Goal: Task Accomplishment & Management: Complete application form

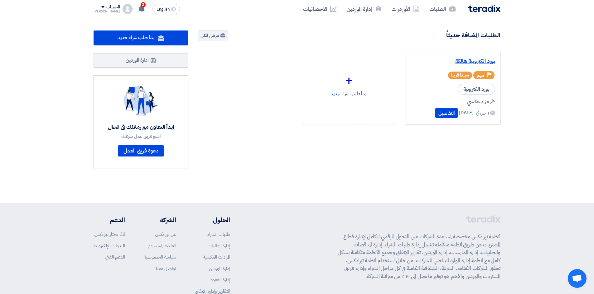
click at [464, 61] on link "بورد الكترونية هالكة" at bounding box center [453, 61] width 84 height 6
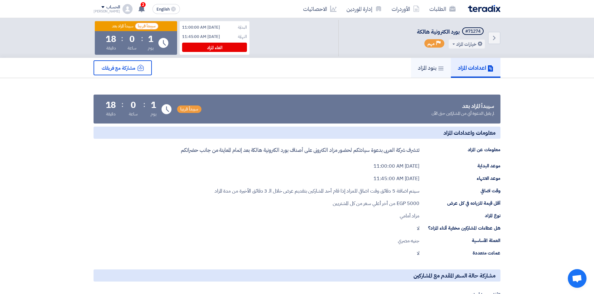
click at [411, 69] on link "بنود المزاد" at bounding box center [431, 68] width 40 height 20
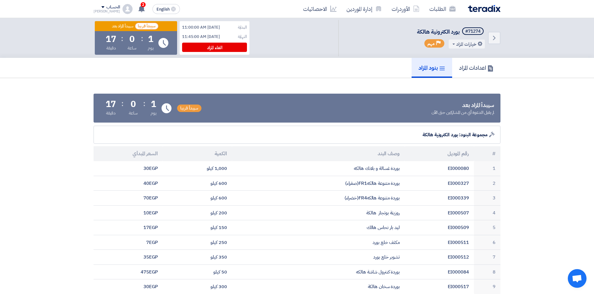
click at [100, 10] on div "Mohamed" at bounding box center [106, 11] width 26 height 3
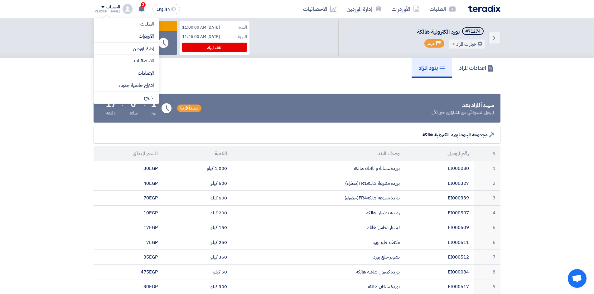
click at [149, 96] on li "خروج" at bounding box center [126, 98] width 65 height 12
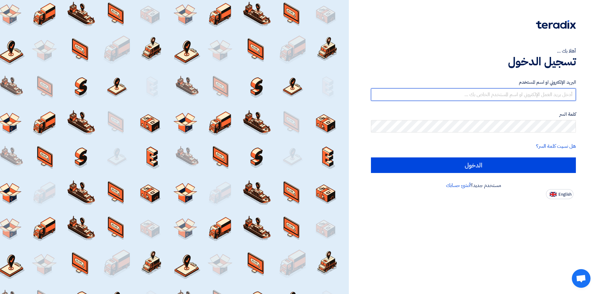
type input "oahmed@orientalweavers.com"
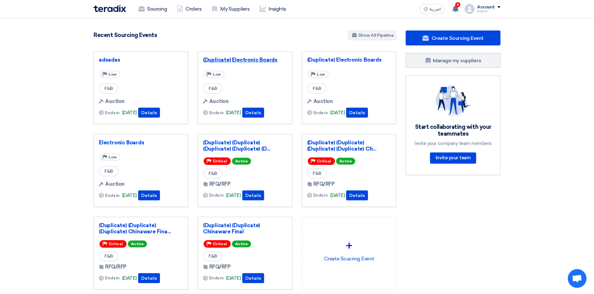
click at [239, 58] on link "(Duplicate) Electronic Boards" at bounding box center [245, 60] width 84 height 6
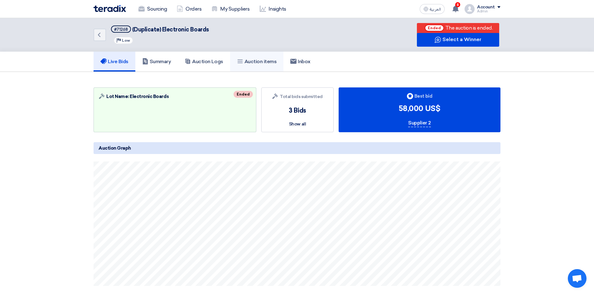
click at [250, 61] on h5 "Auction items" at bounding box center [257, 62] width 40 height 6
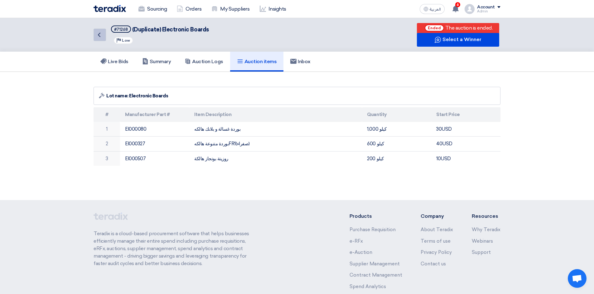
click at [98, 39] on link "Back" at bounding box center [99, 35] width 12 height 12
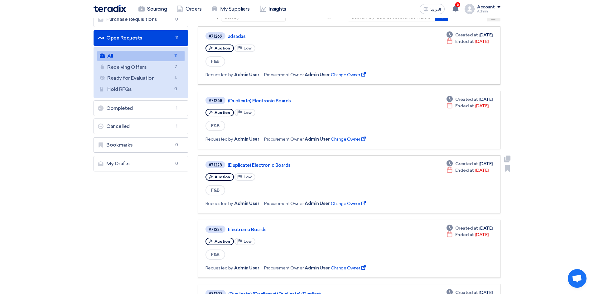
scroll to position [93, 0]
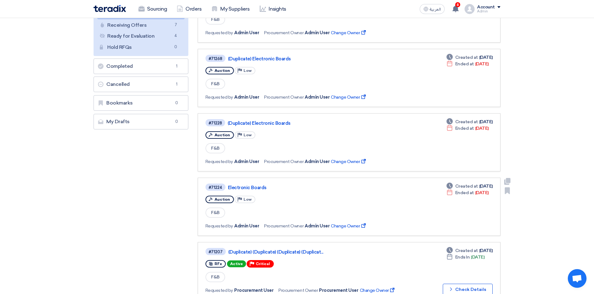
click at [263, 189] on link "Electronic Boards" at bounding box center [306, 188] width 156 height 6
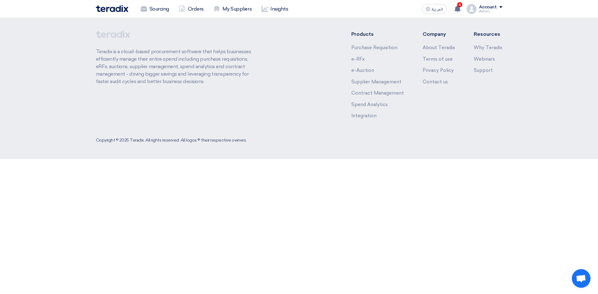
click at [50, 73] on footer "Teradix is a cloud-based procurement software that helps businesses efficiently…" at bounding box center [299, 88] width 598 height 141
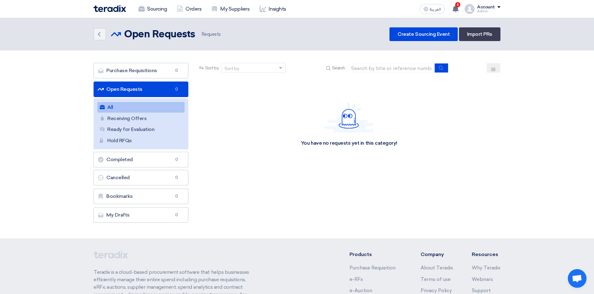
click at [229, 9] on link "My Suppliers" at bounding box center [230, 9] width 48 height 14
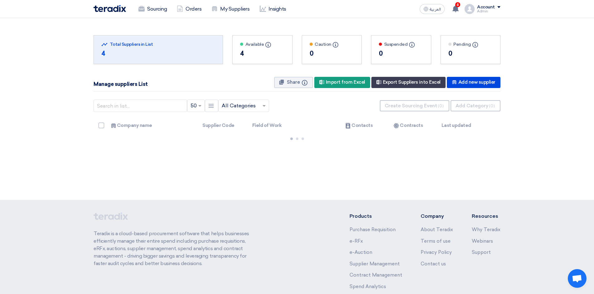
click at [495, 11] on div "Admin" at bounding box center [488, 11] width 23 height 3
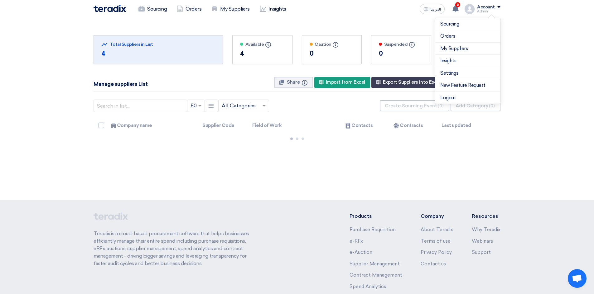
click at [462, 94] on li "Logout" at bounding box center [467, 98] width 65 height 12
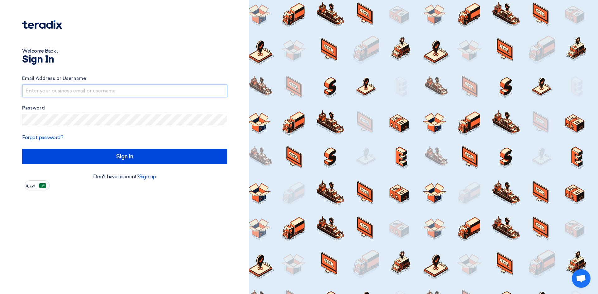
type input "oahmed@orientalweavers.com"
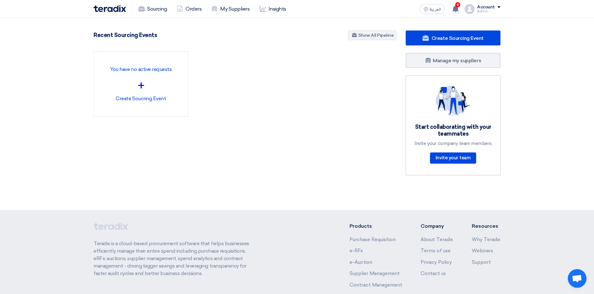
click at [160, 4] on link "Sourcing" at bounding box center [152, 9] width 38 height 14
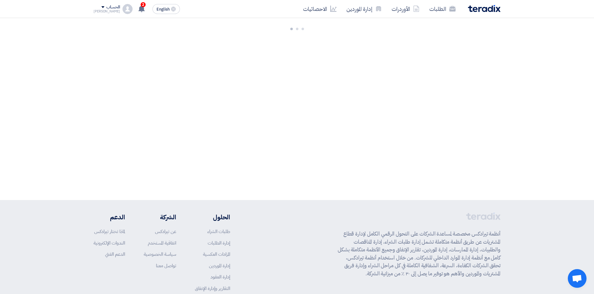
click at [48, 27] on div at bounding box center [297, 28] width 594 height 20
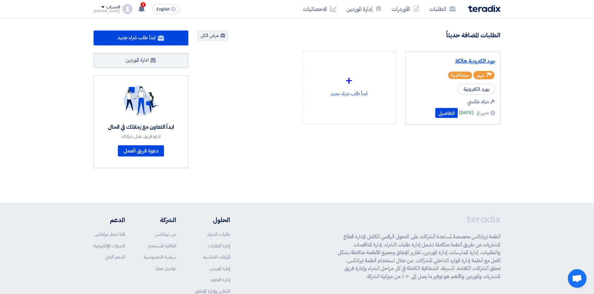
click at [469, 60] on link "بورد الكترونية هالكة" at bounding box center [453, 61] width 84 height 6
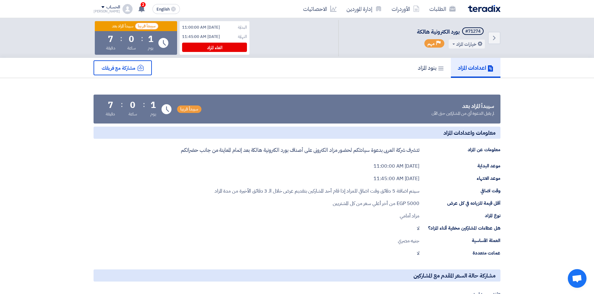
click at [435, 8] on link "الطلبات" at bounding box center [442, 9] width 36 height 15
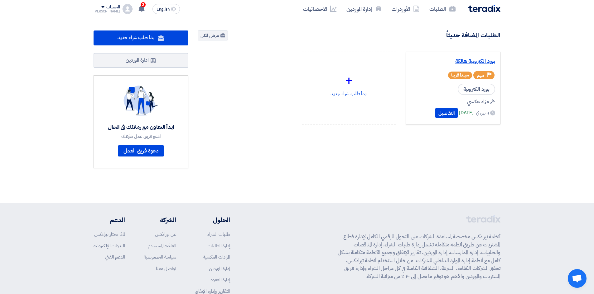
click at [474, 59] on link "بورد الكترونية هالكة" at bounding box center [453, 61] width 84 height 6
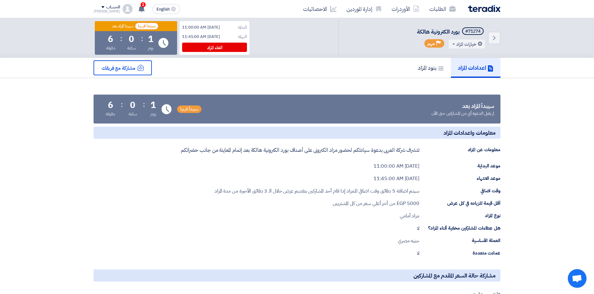
click at [101, 10] on div "Mohamed" at bounding box center [106, 11] width 26 height 3
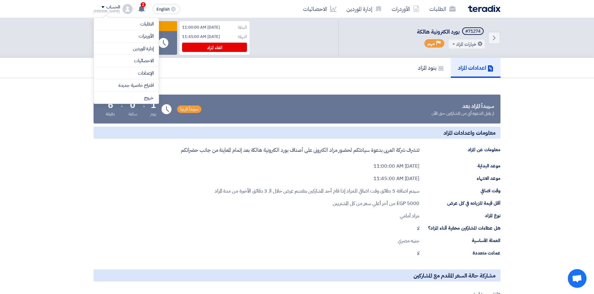
click at [134, 98] on li "خروج" at bounding box center [126, 98] width 65 height 12
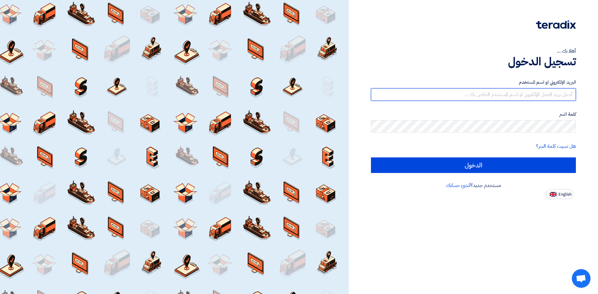
type input "oahmed@orientalweavers.com"
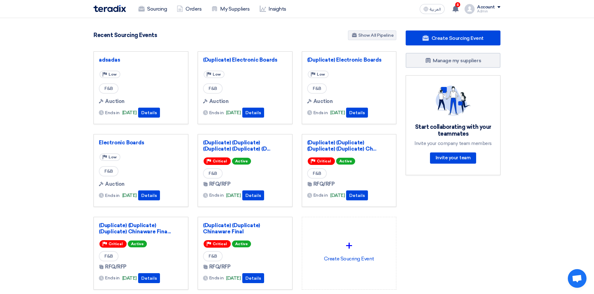
click at [150, 11] on link "Sourcing" at bounding box center [152, 9] width 38 height 14
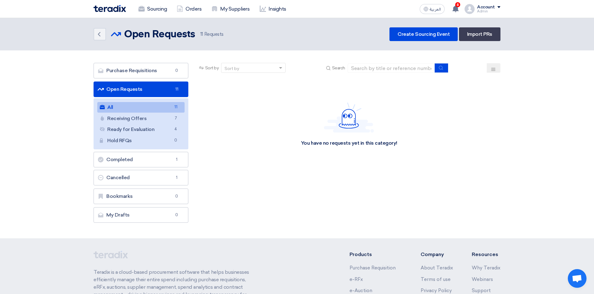
click at [125, 122] on link "Receiving Offers Receiving Offers 7" at bounding box center [140, 118] width 87 height 11
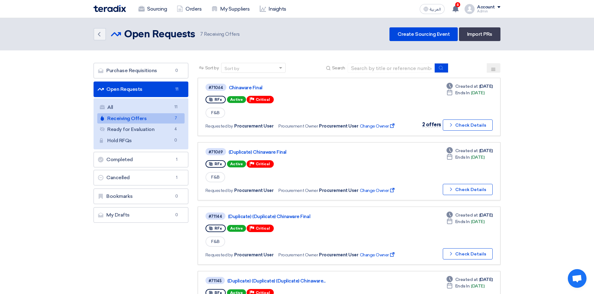
click at [111, 104] on link "All All 11" at bounding box center [140, 107] width 87 height 11
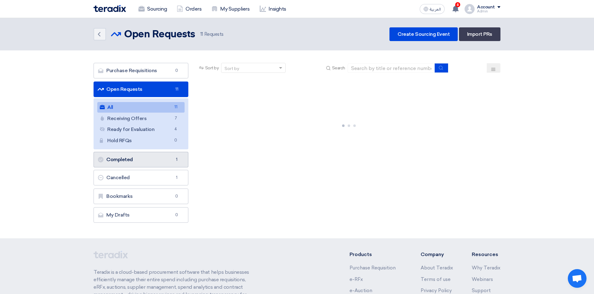
click at [124, 158] on link "Completed Completed 1" at bounding box center [140, 160] width 95 height 16
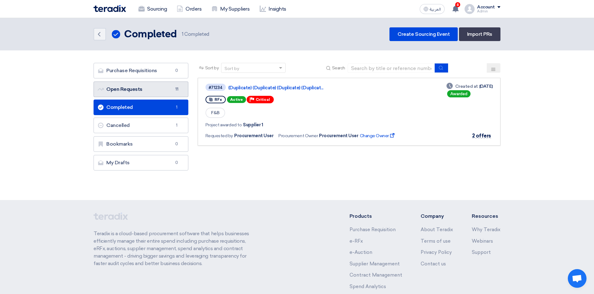
click at [123, 88] on link "Open Requests Open Requests 11" at bounding box center [140, 90] width 95 height 16
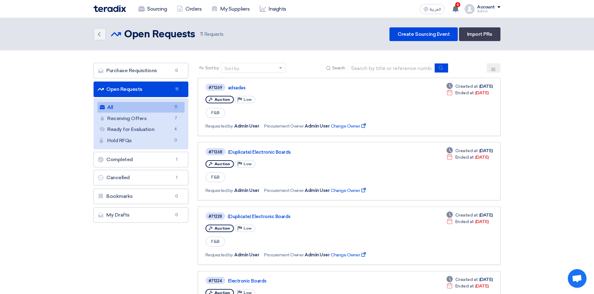
click at [494, 66] on button at bounding box center [493, 68] width 14 height 10
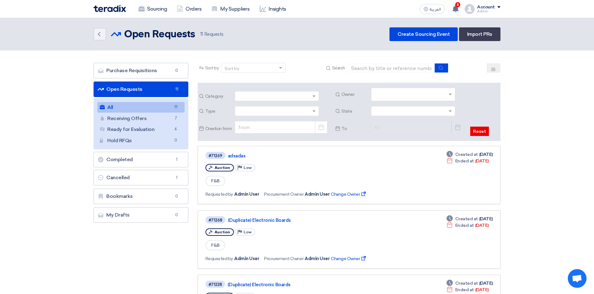
click at [296, 113] on input "text" at bounding box center [273, 112] width 71 height 10
click at [276, 135] on div "Auction" at bounding box center [277, 134] width 84 height 12
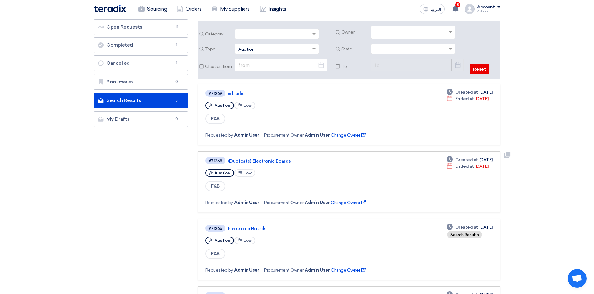
scroll to position [0, 0]
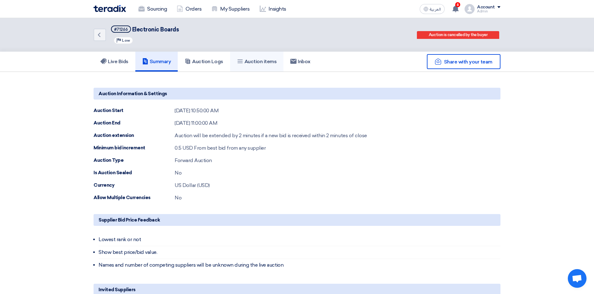
click at [260, 56] on link "Auction items" at bounding box center [257, 62] width 54 height 20
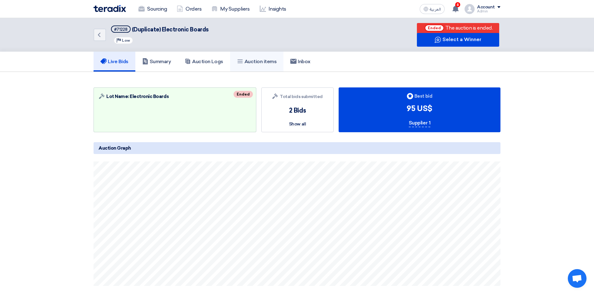
click at [273, 56] on link "Auction items" at bounding box center [257, 62] width 54 height 20
click at [269, 64] on h5 "Auction items" at bounding box center [257, 62] width 40 height 6
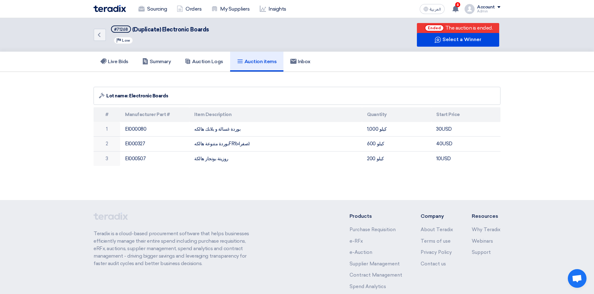
click at [316, 99] on div "Auction Lot Lot name: Electronic Boards" at bounding box center [296, 96] width 407 height 18
click at [124, 29] on div "#71268" at bounding box center [121, 29] width 14 height 4
copy div "71268"
click at [184, 38] on div "Priority Low" at bounding box center [160, 40] width 98 height 8
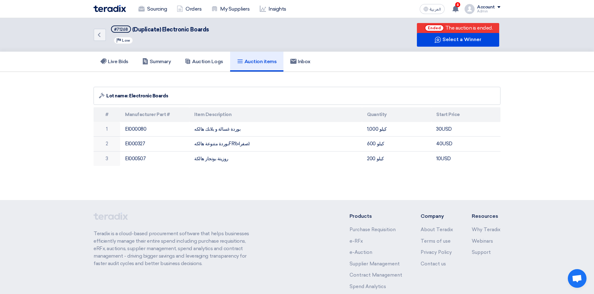
click at [157, 12] on link "Sourcing" at bounding box center [152, 9] width 38 height 14
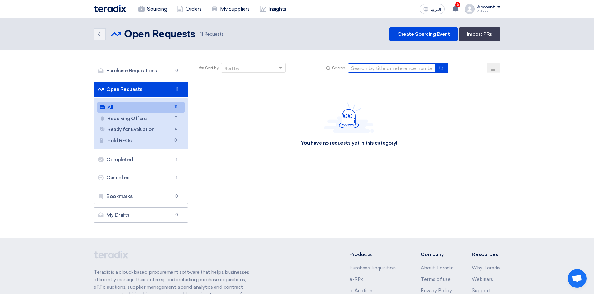
click at [363, 68] on input at bounding box center [390, 68] width 87 height 9
paste input "71268"
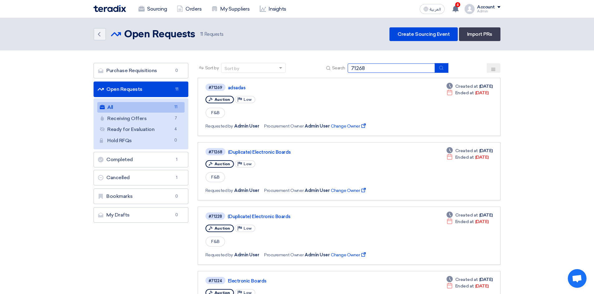
type input "71268"
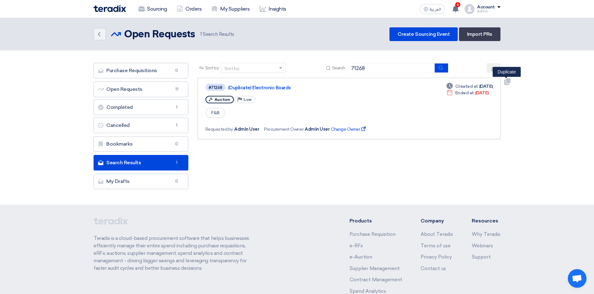
click at [507, 83] on use at bounding box center [507, 81] width 6 height 7
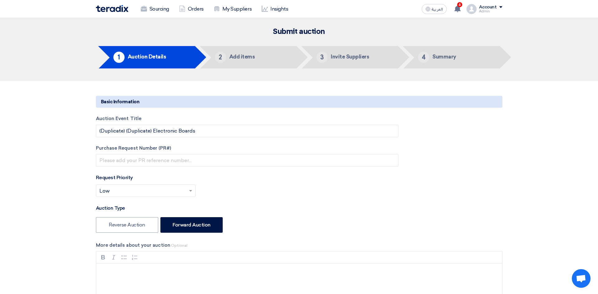
type input "9/3/2025"
type input "11"
type input "12"
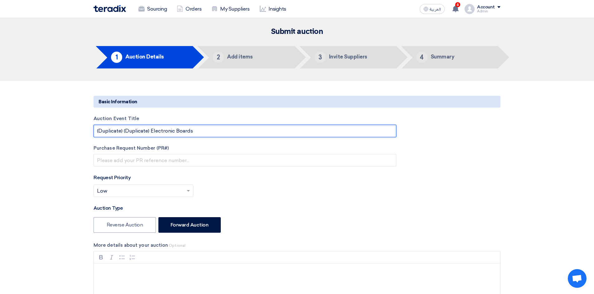
click at [143, 129] on input "(Duplicate) (Duplicate) Electronic Boards" at bounding box center [244, 131] width 303 height 12
drag, startPoint x: 143, startPoint y: 129, endPoint x: 104, endPoint y: 129, distance: 38.6
click at [104, 129] on input "(Duplicate) (Duplicate) Electronic Boards" at bounding box center [244, 131] width 303 height 12
type input "(Test) Electronic Boards"
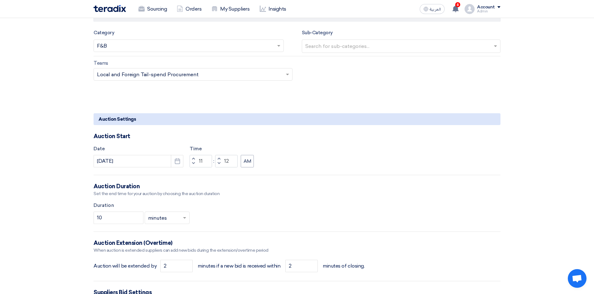
scroll to position [436, 0]
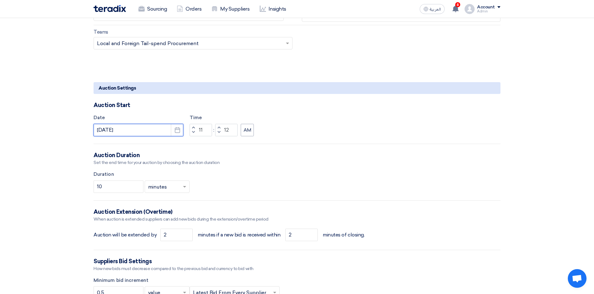
click at [170, 131] on input "9/3/2025" at bounding box center [138, 130] width 90 height 12
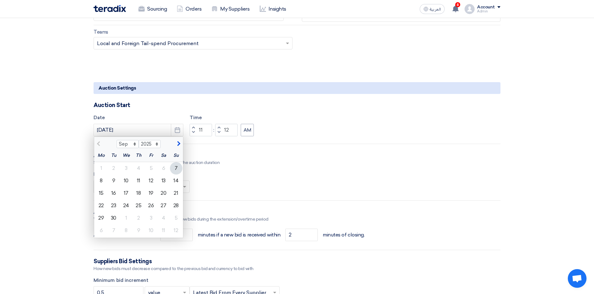
click at [172, 170] on div "7" at bounding box center [176, 168] width 12 height 12
type input "9/7/2025"
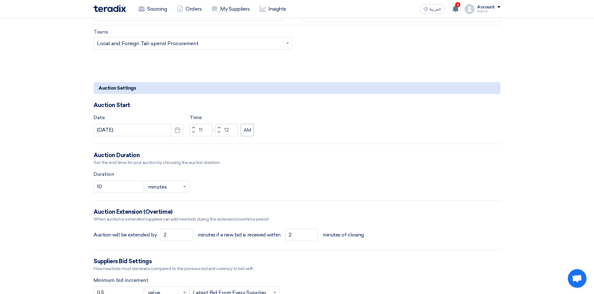
click at [65, 138] on section "Basic Information Auction Event Title (Test) Electronic Boards Purchase Request…" at bounding box center [297, 177] width 594 height 1065
click at [63, 150] on section "Basic Information Auction Event Title (Test) Electronic Boards Purchase Request…" at bounding box center [297, 177] width 594 height 1065
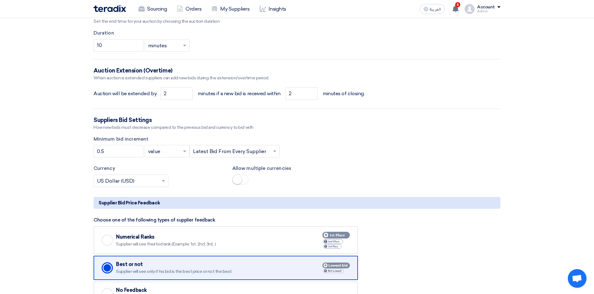
scroll to position [592, 0]
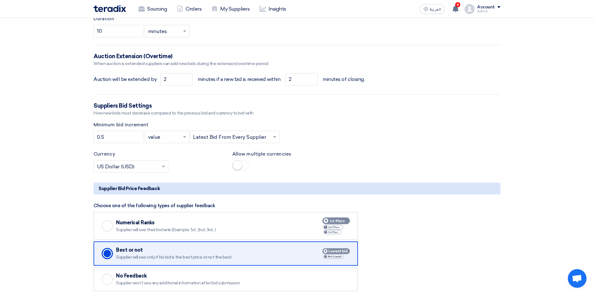
click at [31, 152] on section "Basic Information Auction Event Title (Test) Electronic Boards Purchase Request…" at bounding box center [297, 21] width 594 height 1065
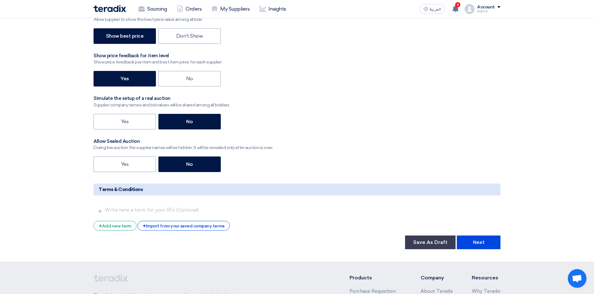
scroll to position [904, 0]
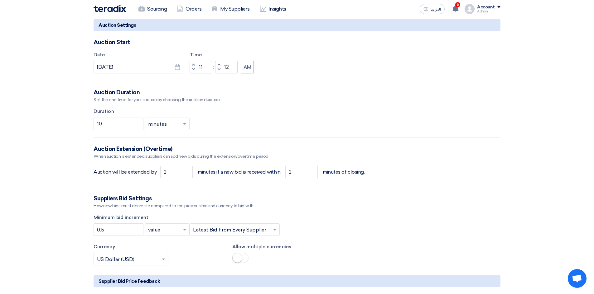
scroll to position [499, 0]
click at [153, 261] on input "text" at bounding box center [128, 261] width 62 height 10
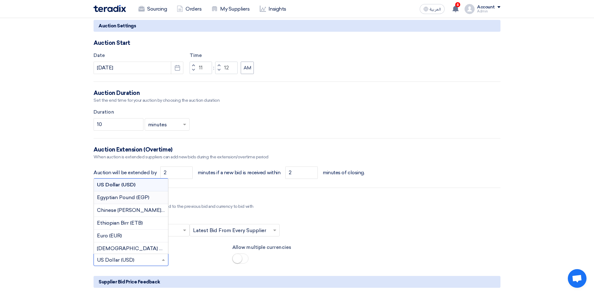
click at [127, 198] on span "Egyptian Pound (EGP)" at bounding box center [123, 198] width 52 height 6
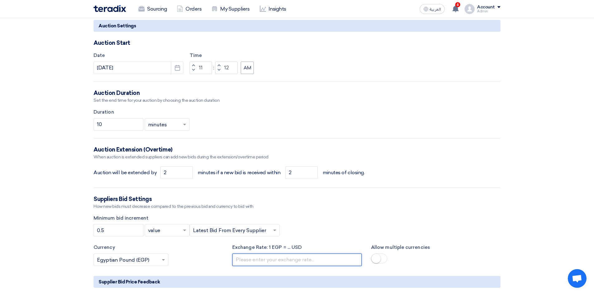
click at [298, 262] on input "number" at bounding box center [296, 260] width 129 height 12
type input "50"
click at [24, 193] on section "Basic Information Auction Event Title (Test) Electronic Boards Purchase Request…" at bounding box center [297, 114] width 594 height 1065
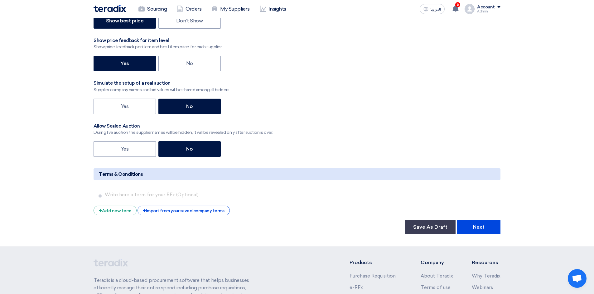
scroll to position [992, 0]
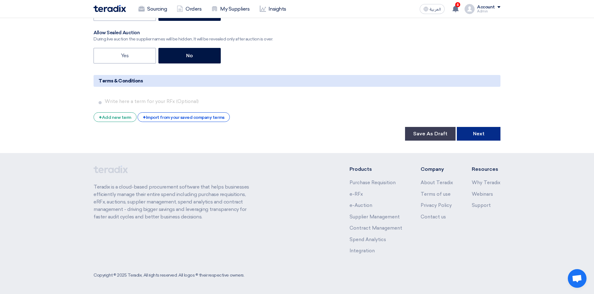
click at [473, 137] on button "Next" at bounding box center [478, 134] width 44 height 14
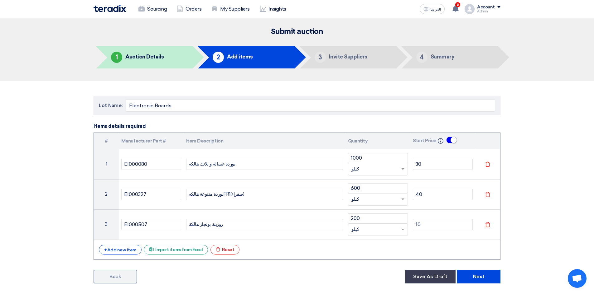
scroll to position [31, 0]
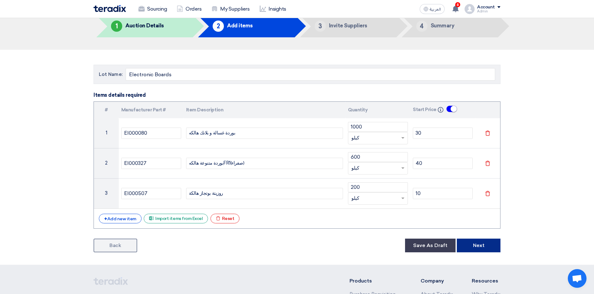
click at [479, 241] on button "Next" at bounding box center [478, 246] width 44 height 14
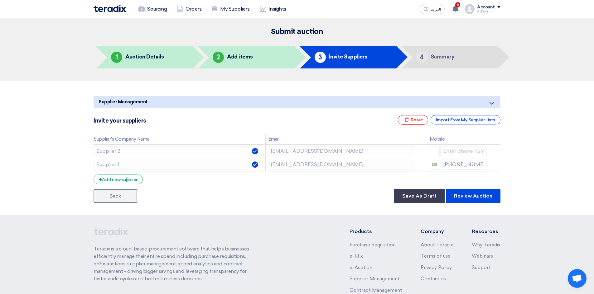
click at [115, 179] on div "+ Add new supplier" at bounding box center [117, 180] width 49 height 10
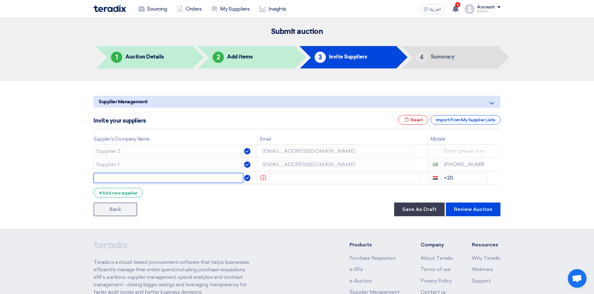
click at [124, 179] on input "text" at bounding box center [168, 178] width 150 height 10
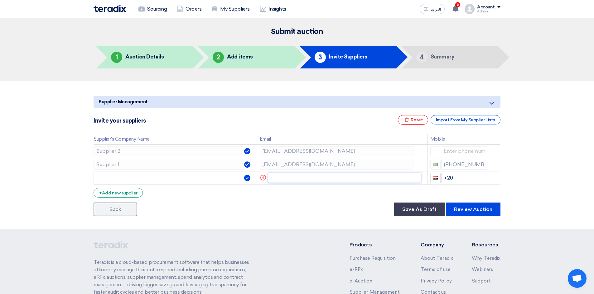
click at [299, 183] on input "text" at bounding box center [345, 178] width 154 height 10
type input "mmzzain@gmail.com"
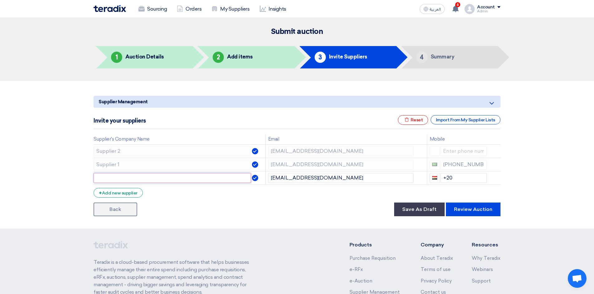
click at [241, 181] on input "text" at bounding box center [171, 178] width 157 height 10
type input "Zein Test"
click at [466, 206] on button "Review Auction" at bounding box center [473, 210] width 55 height 14
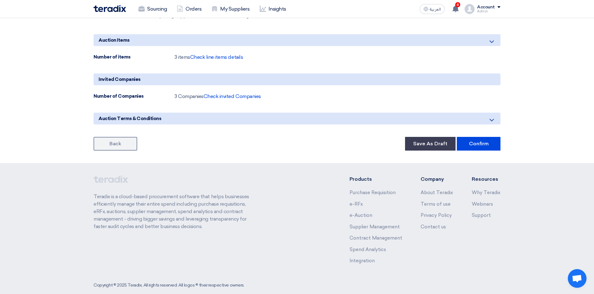
scroll to position [318, 0]
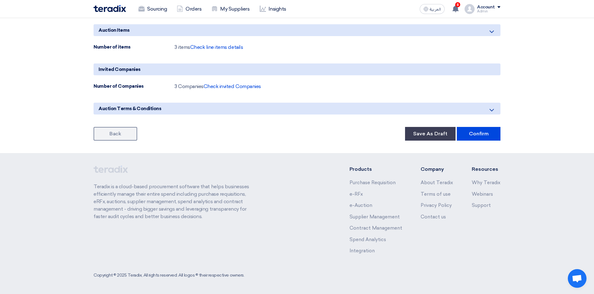
click at [482, 138] on button "Confirm" at bounding box center [478, 134] width 44 height 14
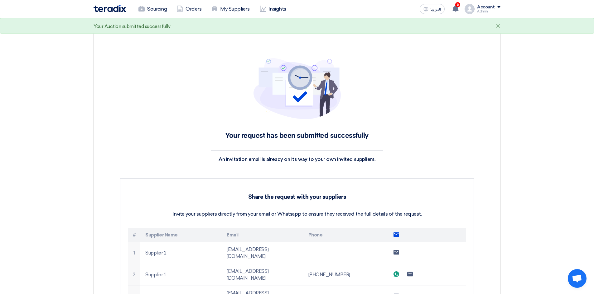
click at [154, 13] on link "Sourcing" at bounding box center [152, 9] width 38 height 14
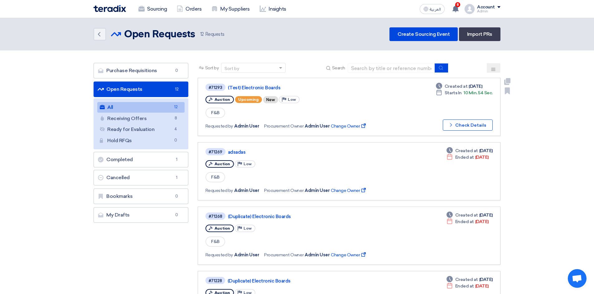
click at [268, 85] on link "(Test) Electronic Boards" at bounding box center [306, 88] width 156 height 6
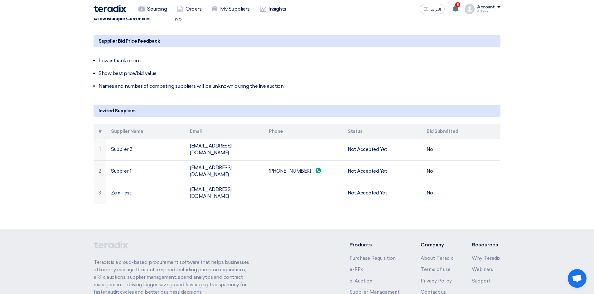
scroll to position [273, 0]
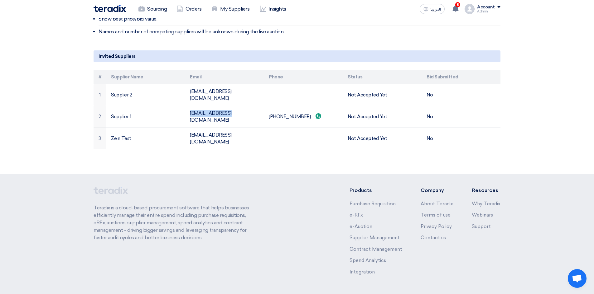
drag, startPoint x: 190, startPoint y: 106, endPoint x: 224, endPoint y: 106, distance: 34.3
click at [224, 106] on td "sp1@teradix.com" at bounding box center [224, 117] width 79 height 22
copy td "sp1@teradix.com"
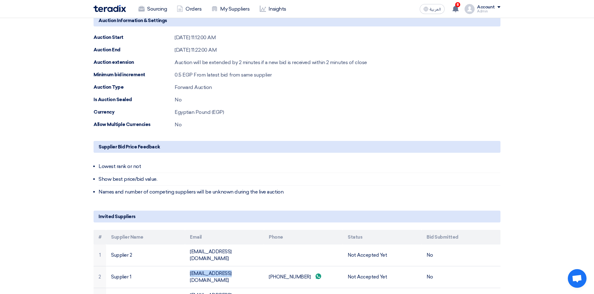
scroll to position [0, 0]
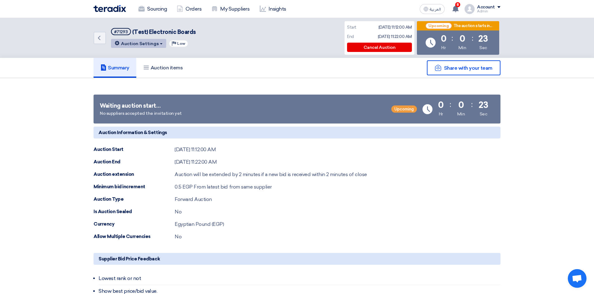
click at [134, 43] on button "Auction Settings" at bounding box center [138, 43] width 55 height 9
click at [140, 60] on div "Edit Auction" at bounding box center [138, 57] width 48 height 10
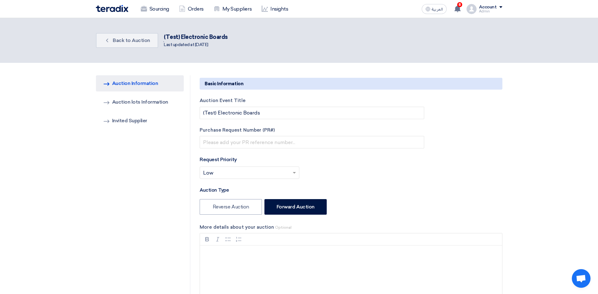
type input "9/7/2025"
type input "11"
type input "12"
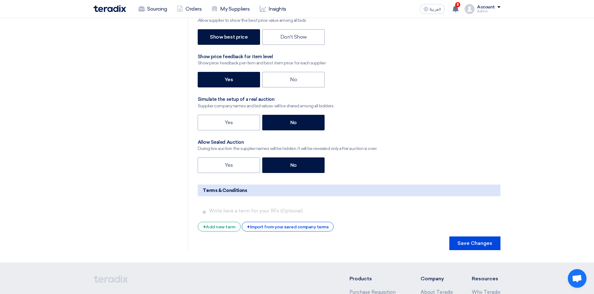
scroll to position [787, 0]
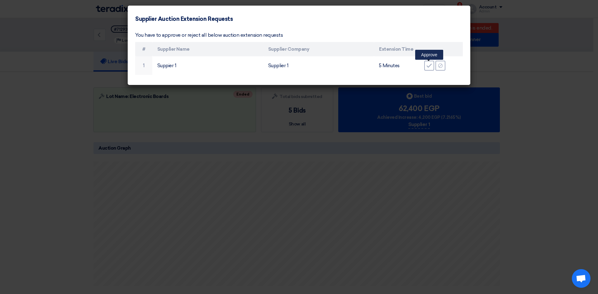
click at [432, 64] on div "Accept" at bounding box center [429, 66] width 10 height 10
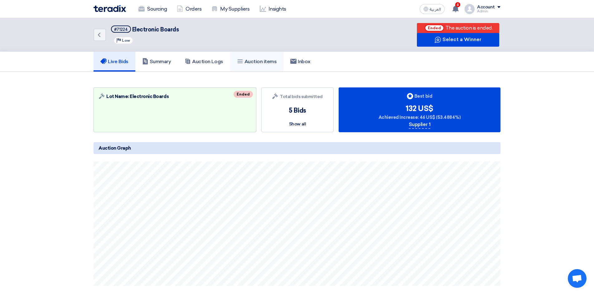
click at [264, 66] on link "Auction items" at bounding box center [257, 62] width 54 height 20
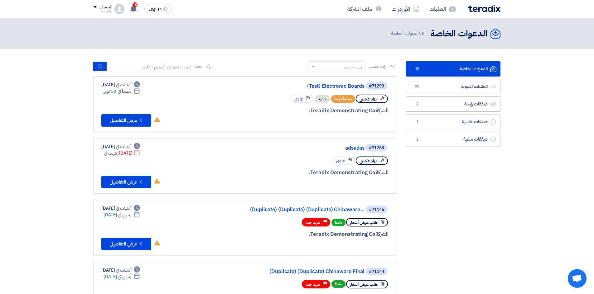
click at [350, 88] on link "(Test) Electronic Boards" at bounding box center [302, 87] width 125 height 6
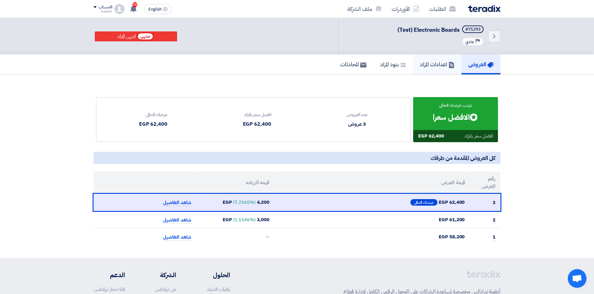
click at [433, 71] on link "اعدادات المزاد" at bounding box center [437, 65] width 48 height 20
